Goal: Obtain resource: Download file/media

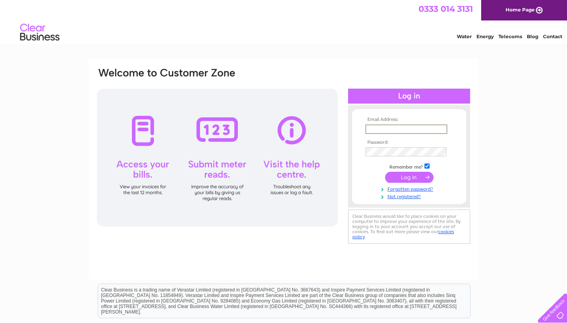
type input "[EMAIL_ADDRESS][DOMAIN_NAME]"
click at [409, 176] on input "submit" at bounding box center [409, 177] width 48 height 11
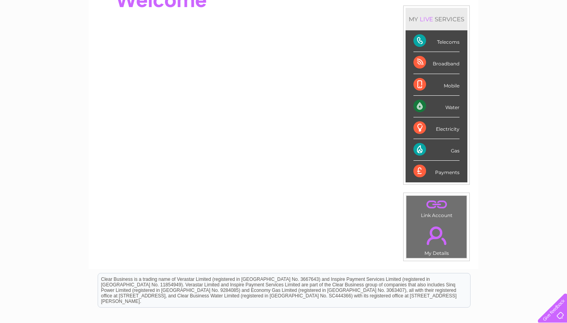
scroll to position [98, 0]
click at [453, 175] on div "Payments" at bounding box center [437, 170] width 46 height 21
click at [423, 174] on div "Payments" at bounding box center [437, 170] width 46 height 21
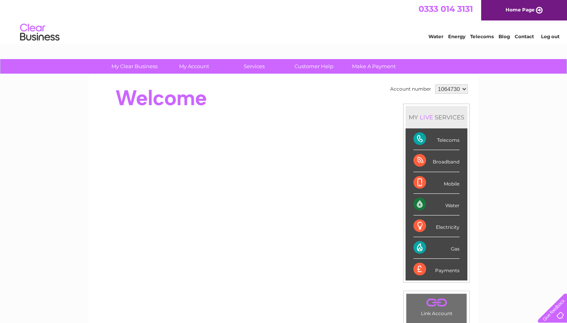
scroll to position [0, 0]
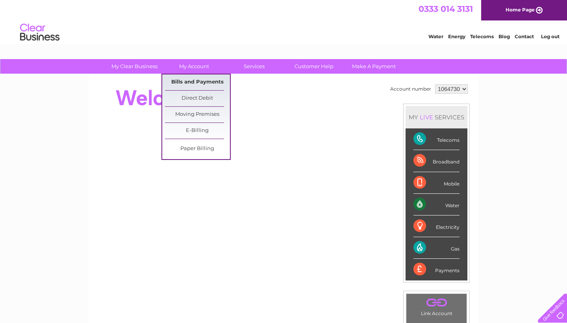
click at [192, 82] on link "Bills and Payments" at bounding box center [197, 82] width 65 height 16
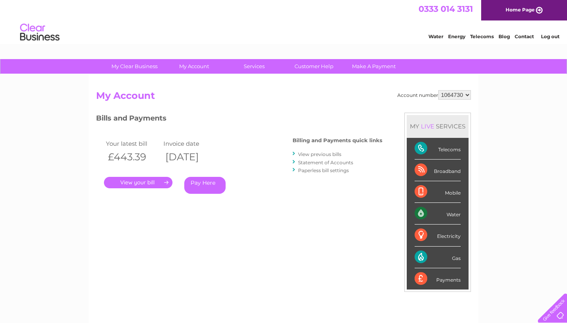
click at [324, 153] on link "View previous bills" at bounding box center [319, 154] width 43 height 6
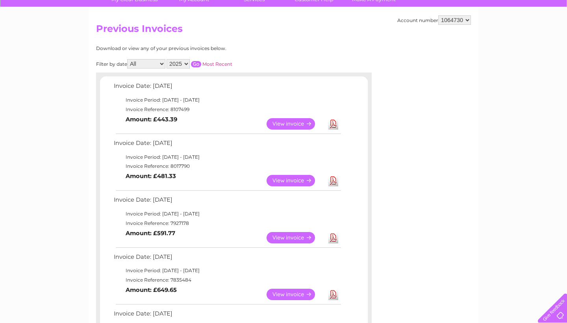
scroll to position [67, 0]
click at [295, 233] on link "View" at bounding box center [296, 237] width 58 height 11
click at [337, 181] on link "Download" at bounding box center [334, 180] width 10 height 11
click at [333, 236] on link "Download" at bounding box center [334, 237] width 10 height 11
click at [334, 232] on link "Download" at bounding box center [334, 237] width 10 height 11
